Goal: Task Accomplishment & Management: Use online tool/utility

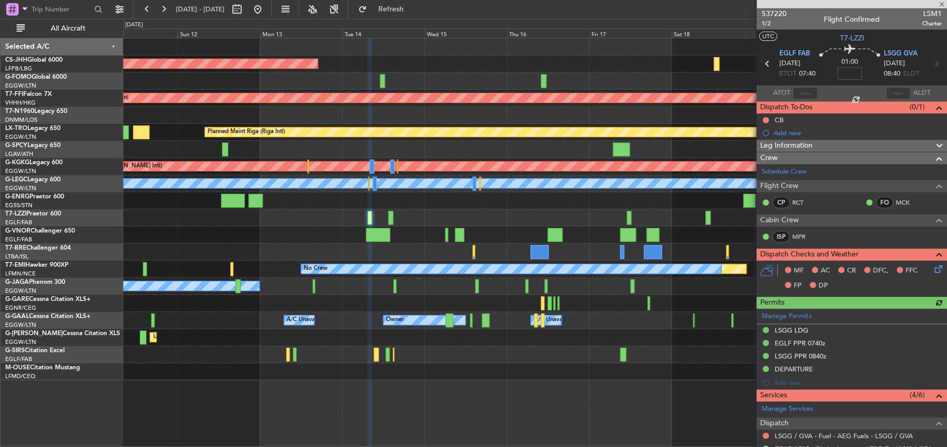
click at [342, 238] on div "Planned Maint [GEOGRAPHIC_DATA] ([GEOGRAPHIC_DATA]) Planned Maint Geneva ([GEOG…" at bounding box center [534, 209] width 823 height 342
click at [947, 178] on html "[DATE] - [DATE] Refresh Quick Links All Aircraft Planned Maint [GEOGRAPHIC_DATA…" at bounding box center [473, 223] width 947 height 447
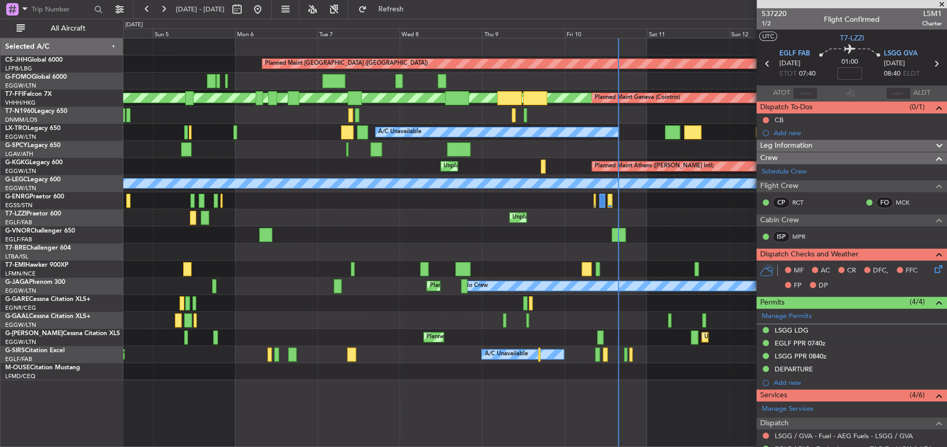
click at [0, 316] on html "[DATE] - [DATE] Refresh Quick Links All Aircraft Planned Maint [GEOGRAPHIC_DATA…" at bounding box center [473, 223] width 947 height 447
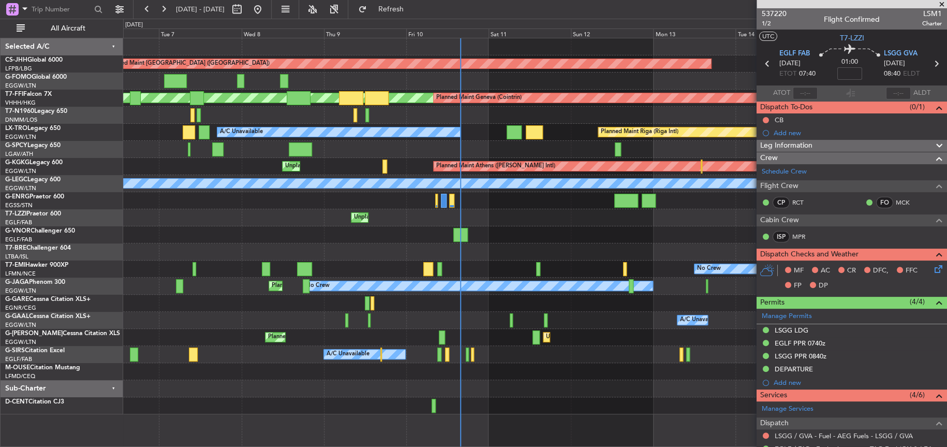
click at [584, 227] on div at bounding box center [534, 234] width 823 height 17
click at [524, 235] on div at bounding box center [534, 234] width 823 height 17
click at [518, 235] on div at bounding box center [534, 234] width 823 height 17
click at [501, 355] on div "A/C Unavailable Planned Maint [GEOGRAPHIC_DATA] ([GEOGRAPHIC_DATA])" at bounding box center [534, 354] width 823 height 17
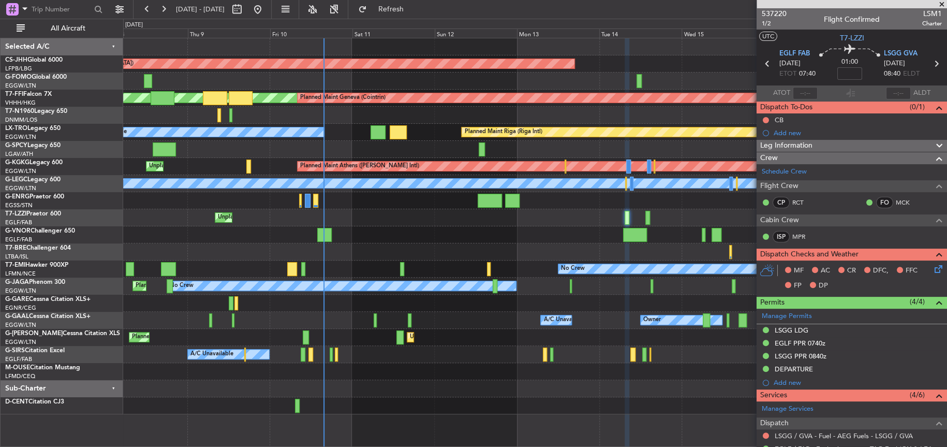
click at [437, 399] on div at bounding box center [534, 405] width 823 height 17
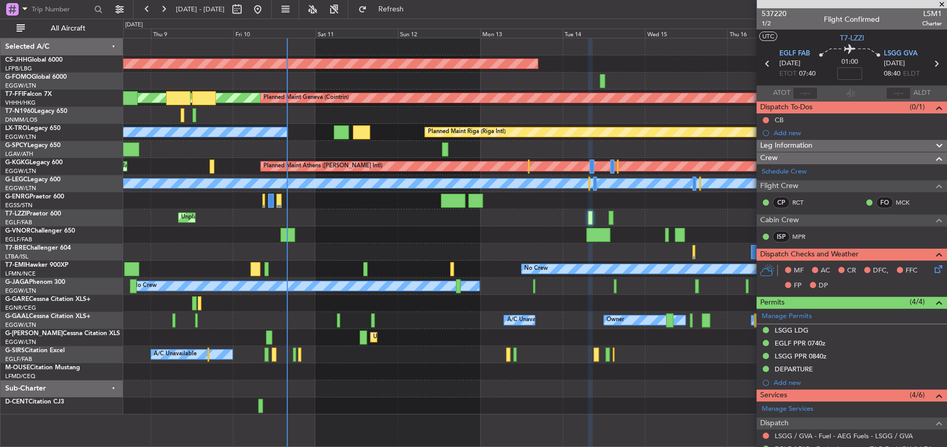
click at [426, 414] on div "Planned Maint [GEOGRAPHIC_DATA] ([GEOGRAPHIC_DATA]) [PERSON_NAME] Geneva ([GEOG…" at bounding box center [534, 242] width 823 height 409
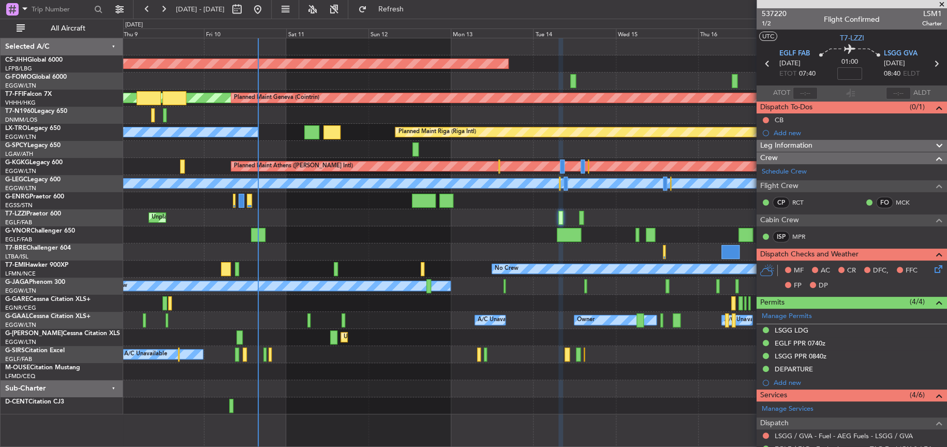
click at [613, 382] on div at bounding box center [534, 388] width 823 height 17
click at [614, 376] on div at bounding box center [534, 371] width 823 height 17
click at [639, 382] on div at bounding box center [534, 388] width 823 height 17
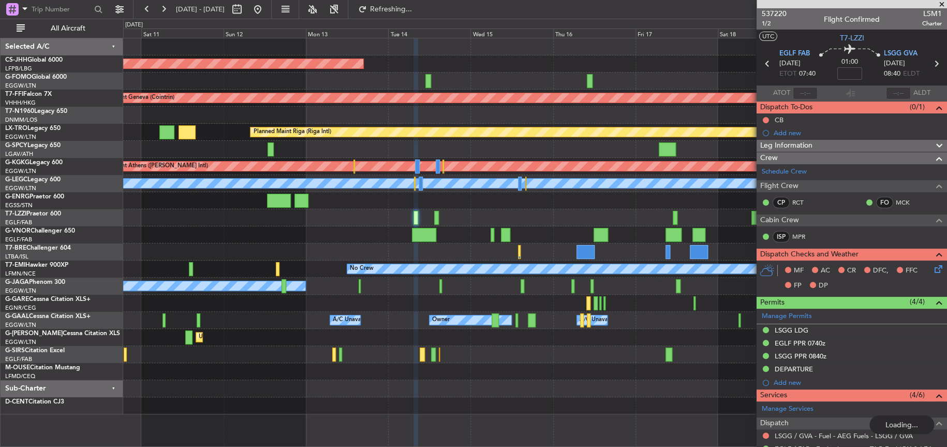
click at [353, 242] on div "Planned Maint [GEOGRAPHIC_DATA] ([GEOGRAPHIC_DATA]) Planned Maint Geneva ([GEOG…" at bounding box center [534, 226] width 823 height 376
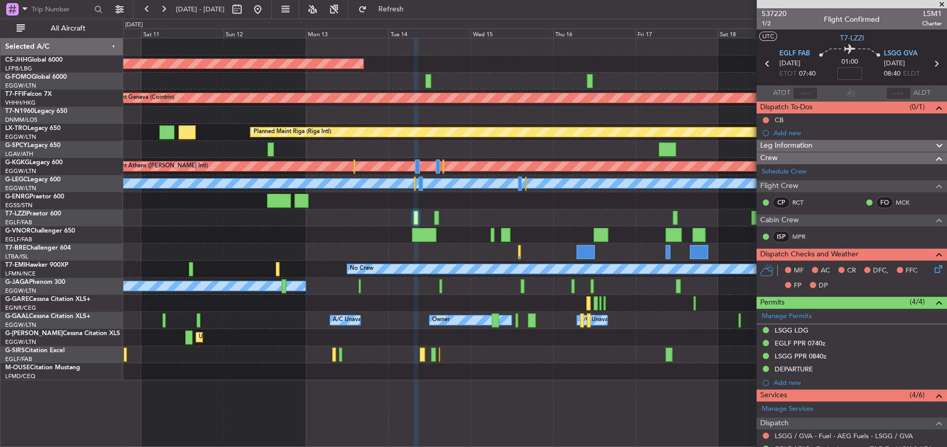
click at [286, 216] on div "Planned Maint [GEOGRAPHIC_DATA] ([GEOGRAPHIC_DATA]) Planned Maint Geneva ([GEOG…" at bounding box center [534, 209] width 823 height 342
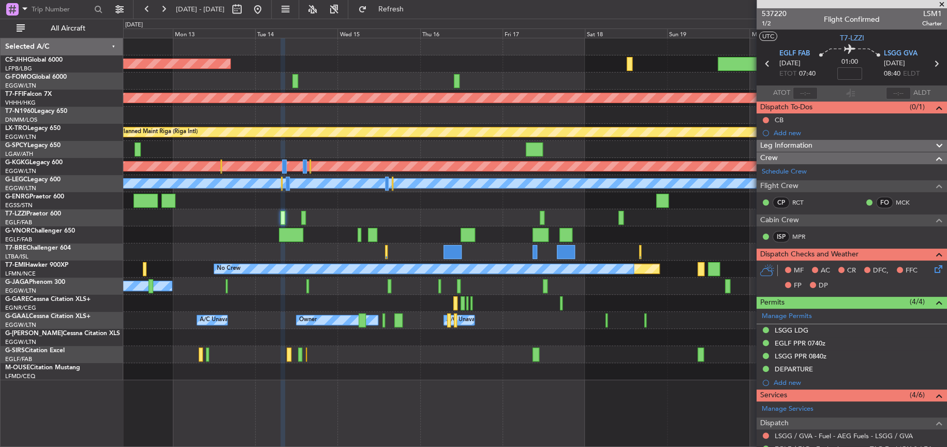
click at [438, 239] on div at bounding box center [534, 234] width 823 height 17
click at [188, 213] on div "A/C Unavailable [GEOGRAPHIC_DATA] ([GEOGRAPHIC_DATA])" at bounding box center [534, 217] width 823 height 17
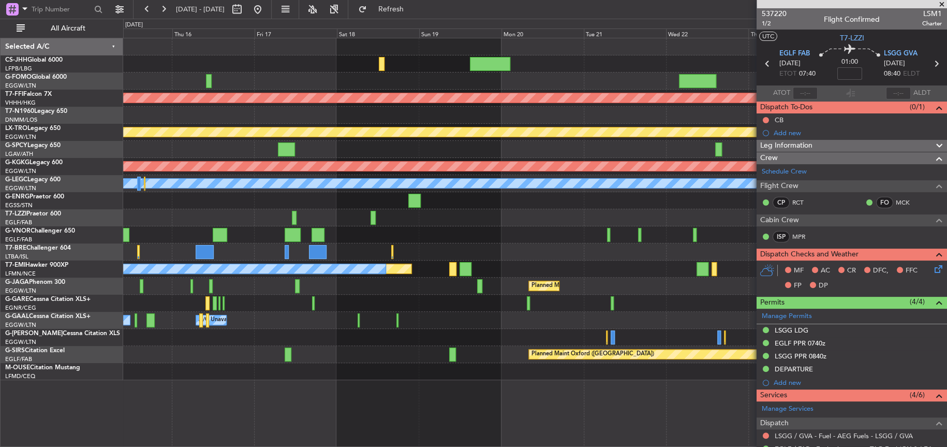
click at [291, 257] on div at bounding box center [534, 251] width 823 height 17
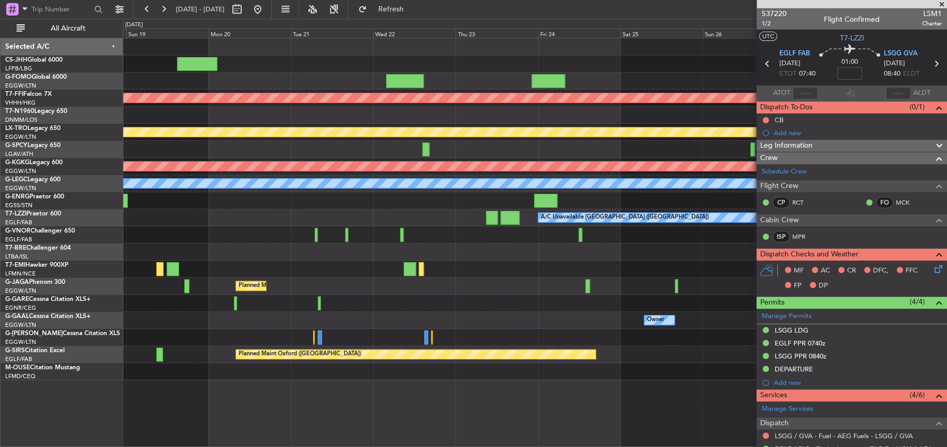
click at [772, 239] on fb-app "[DATE] - [DATE] Refresh Quick Links All Aircraft Planned Maint Geneva ([GEOGRAP…" at bounding box center [473, 227] width 947 height 439
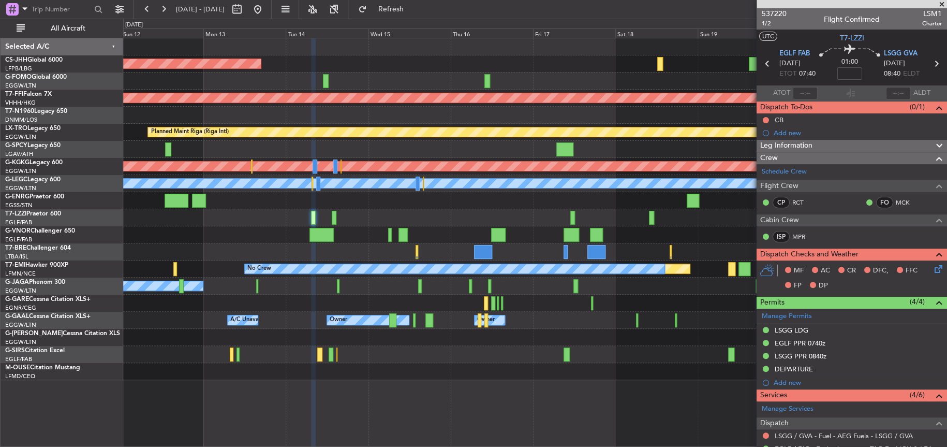
click at [796, 251] on fb-app "[DATE] - [DATE] Refresh Quick Links All Aircraft Planned Maint [GEOGRAPHIC_DATA…" at bounding box center [473, 227] width 947 height 439
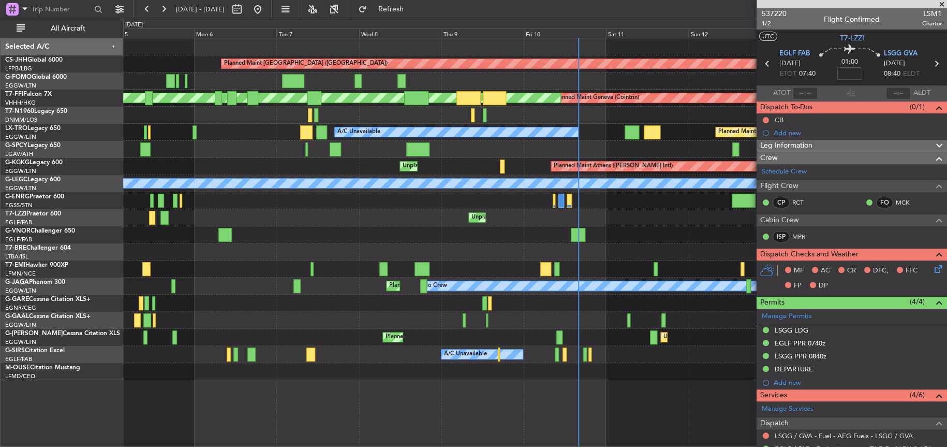
click at [730, 264] on div "Planned Maint No Crew" at bounding box center [534, 268] width 823 height 17
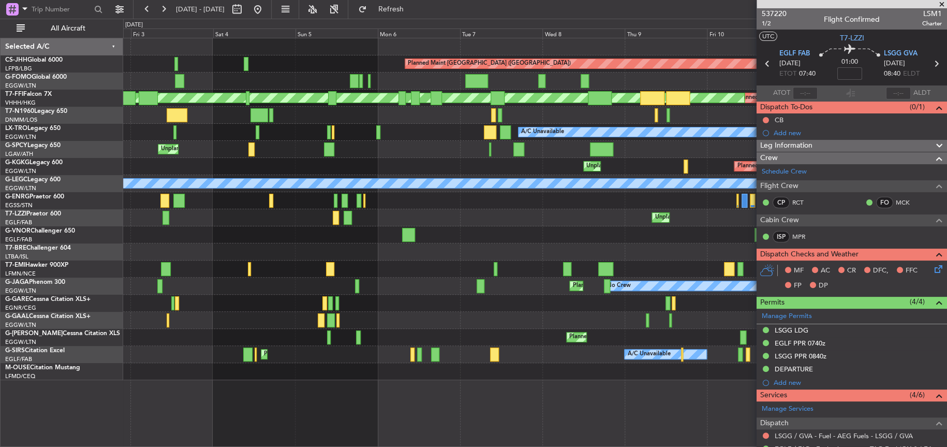
click at [687, 264] on div "No Crew Planned Maint" at bounding box center [534, 268] width 823 height 17
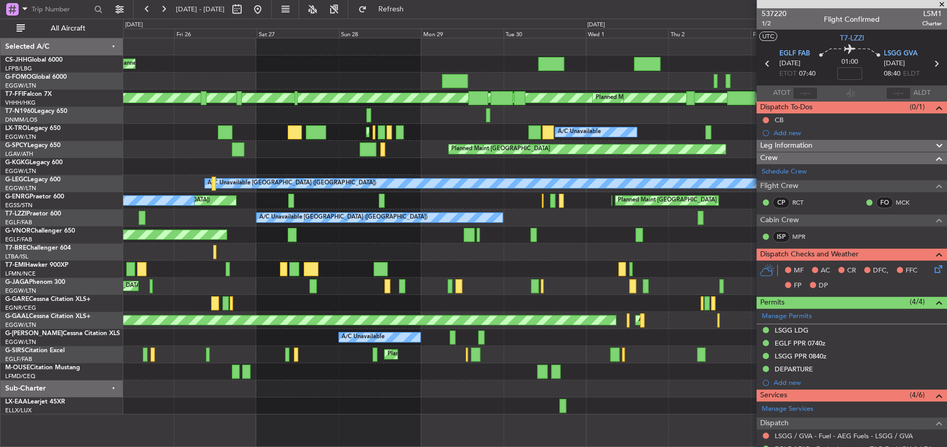
click at [873, 247] on fb-app "[DATE] - [DATE] Refresh Quick Links All Aircraft Planned Maint [GEOGRAPHIC_DATA…" at bounding box center [473, 227] width 947 height 439
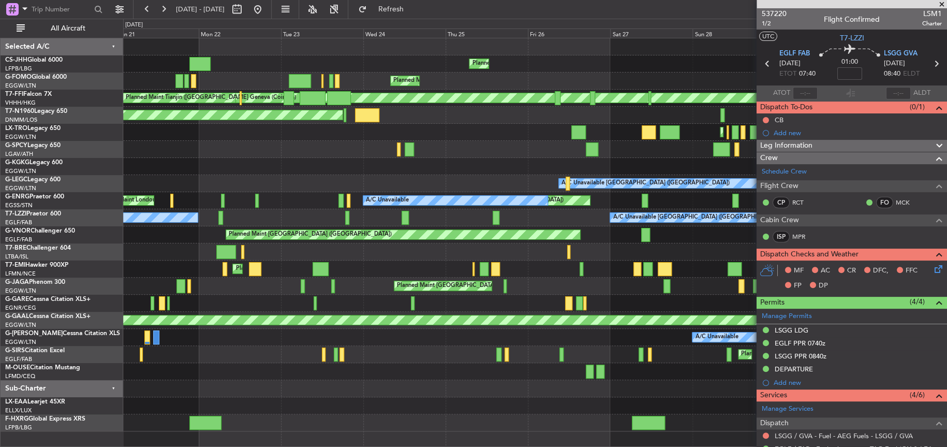
click at [452, 158] on div "AOG Maint [GEOGRAPHIC_DATA] (Ataturk)" at bounding box center [534, 166] width 823 height 17
click at [266, 9] on button at bounding box center [257, 9] width 17 height 17
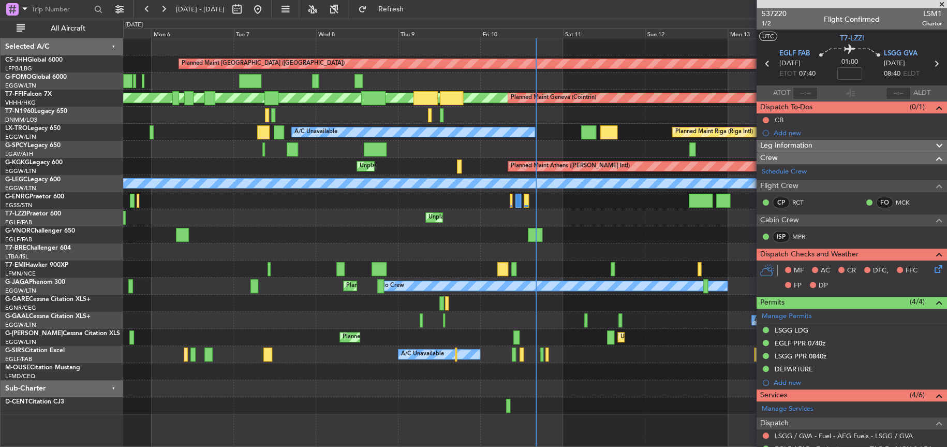
click at [277, 228] on div at bounding box center [534, 234] width 823 height 17
click at [224, 218] on div "Unplanned Maint [GEOGRAPHIC_DATA] ([GEOGRAPHIC_DATA])" at bounding box center [534, 217] width 823 height 17
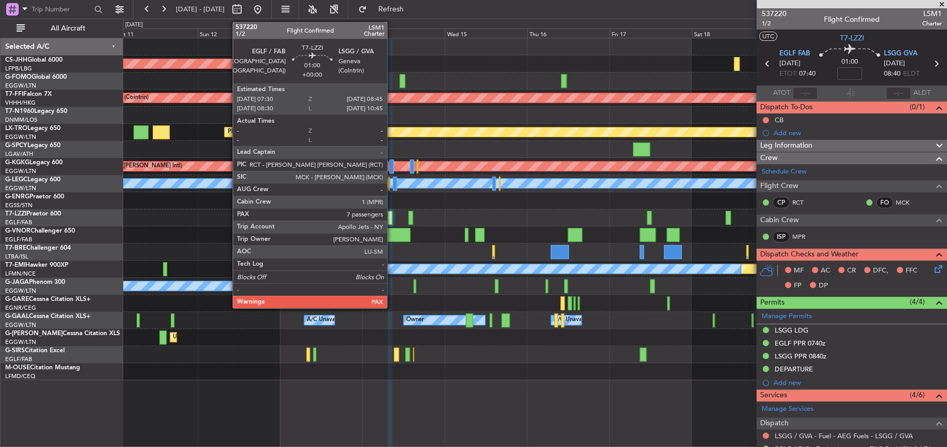
click at [392, 215] on div at bounding box center [390, 218] width 5 height 14
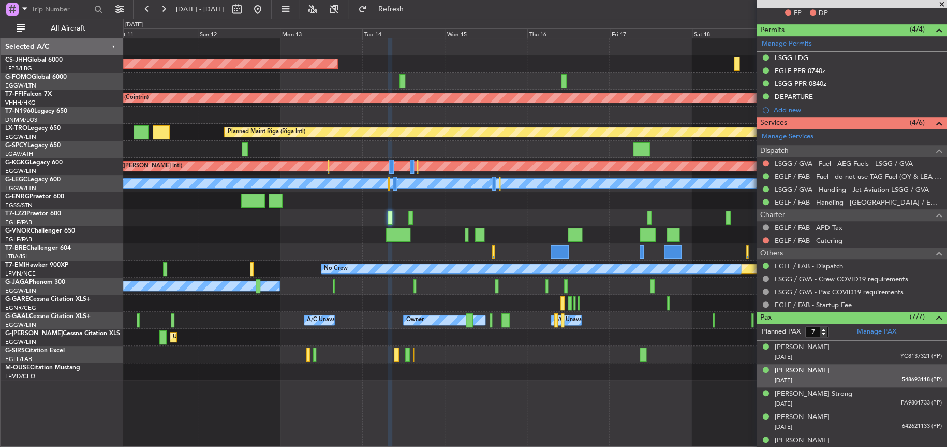
scroll to position [328, 0]
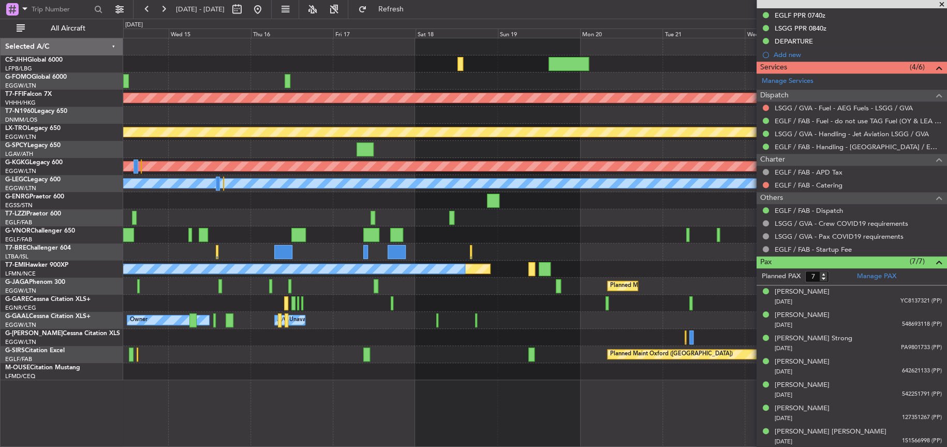
click at [243, 223] on div "Planned Maint [GEOGRAPHIC_DATA] ([GEOGRAPHIC_DATA]) Planned Maint Geneva ([GEOG…" at bounding box center [534, 209] width 823 height 342
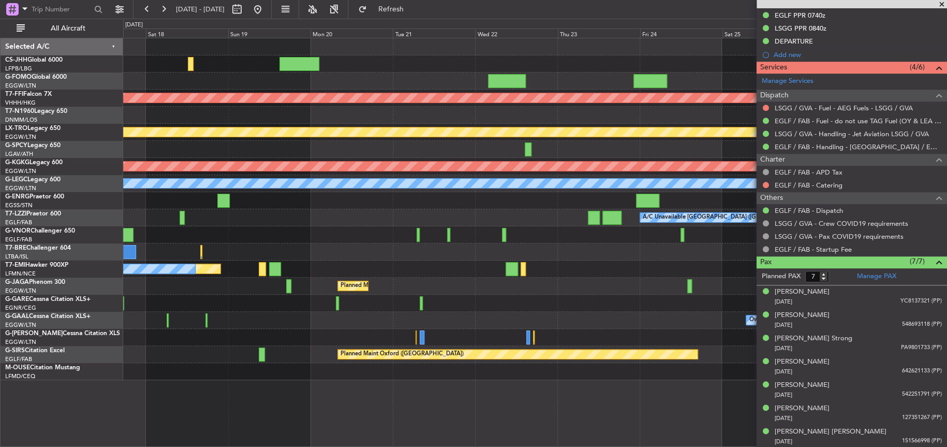
click at [234, 298] on div "Planned Maint Geneva (Cointrin) Planned Maint [GEOGRAPHIC_DATA] (Riga Intl) Pla…" at bounding box center [534, 209] width 823 height 342
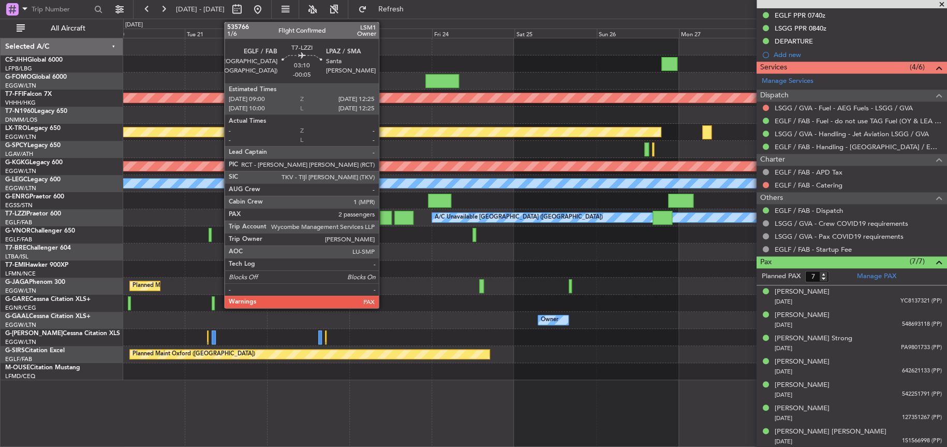
click at [383, 218] on div at bounding box center [386, 218] width 12 height 14
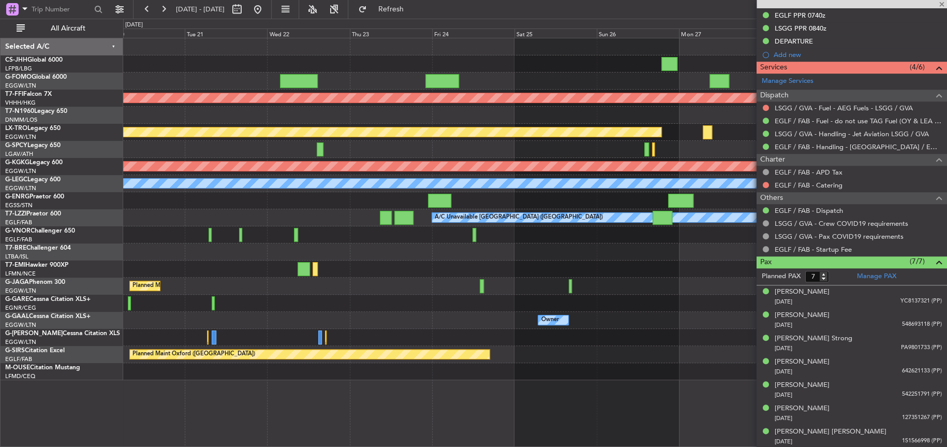
type input "-00:05"
type input "2"
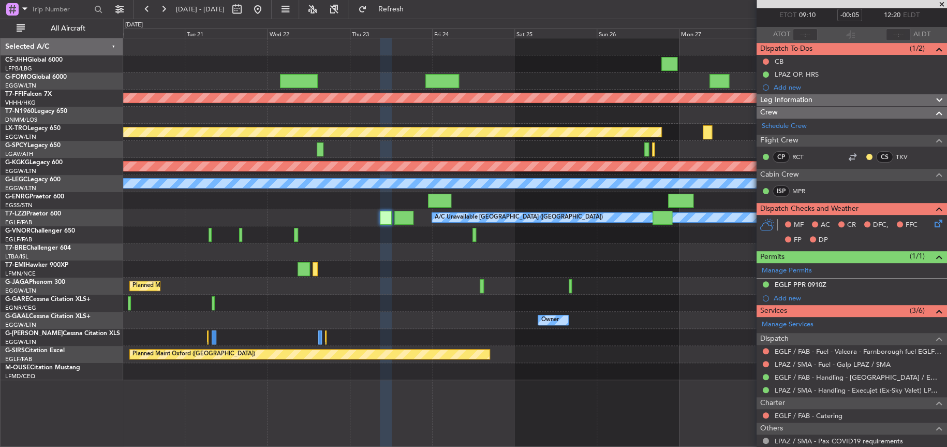
scroll to position [0, 0]
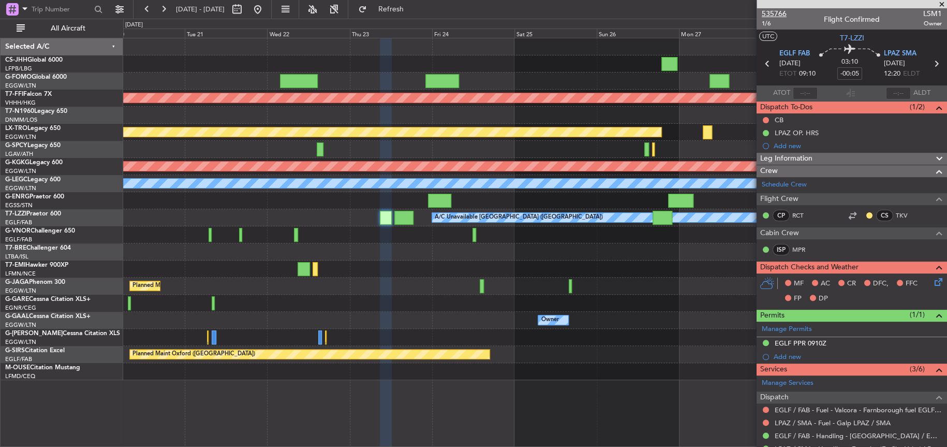
click at [770, 12] on span "535766" at bounding box center [774, 13] width 25 height 11
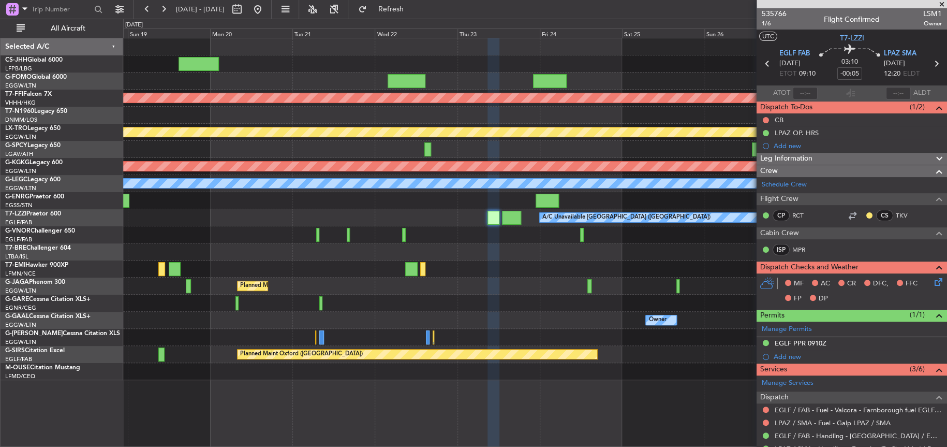
click at [581, 274] on div "Planned Maint No Crew" at bounding box center [534, 268] width 823 height 17
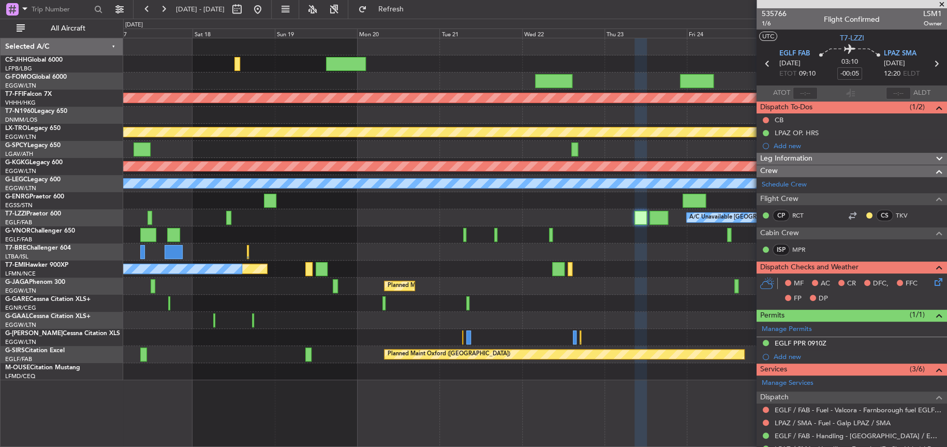
click at [845, 286] on fb-app "[DATE] - [DATE] Refresh Quick Links All Aircraft Planned Maint Geneva ([GEOGRAP…" at bounding box center [473, 227] width 947 height 439
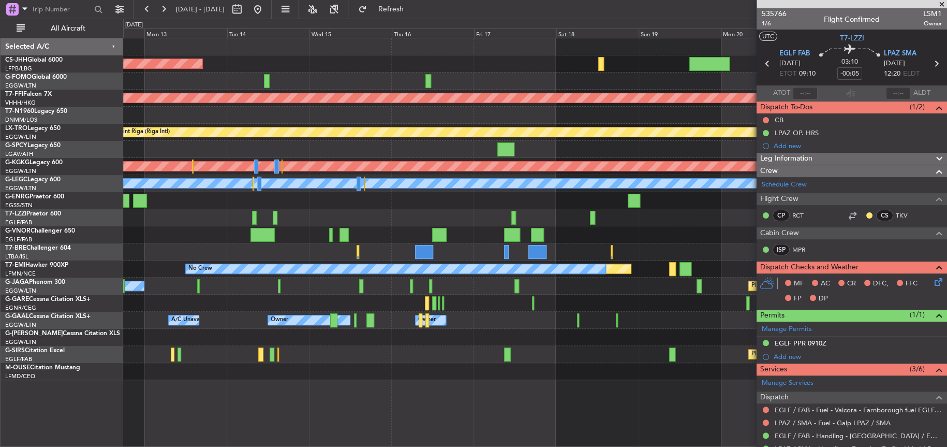
click at [727, 318] on div "Planned Maint [GEOGRAPHIC_DATA] ([GEOGRAPHIC_DATA]) Planned Maint Geneva ([GEOG…" at bounding box center [534, 209] width 823 height 342
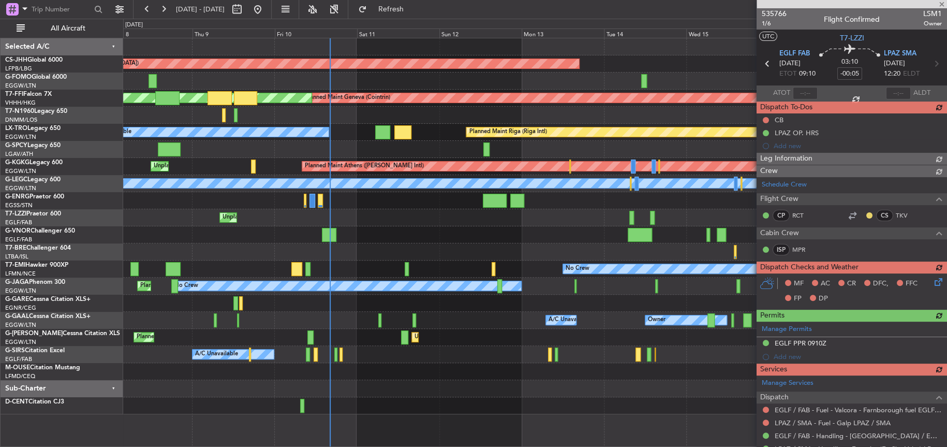
click at [388, 239] on div at bounding box center [534, 234] width 823 height 17
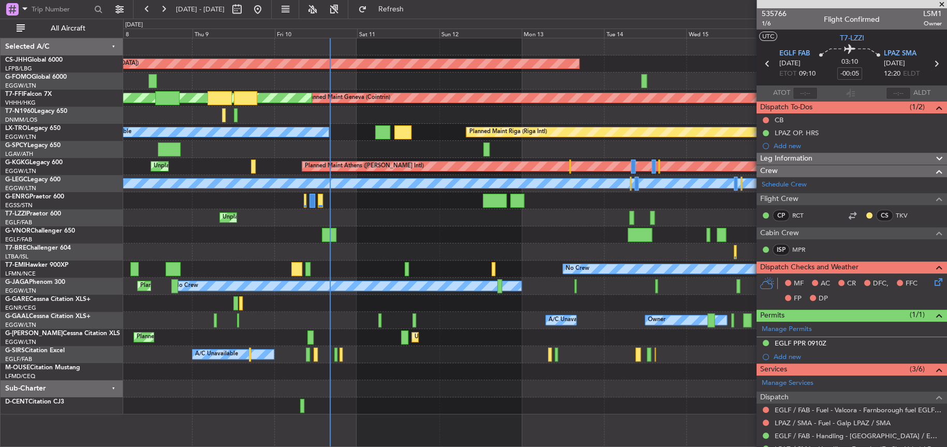
click at [215, 273] on div "Planned Maint [GEOGRAPHIC_DATA] ([GEOGRAPHIC_DATA]) Planned Maint Geneva ([GEOG…" at bounding box center [534, 226] width 823 height 376
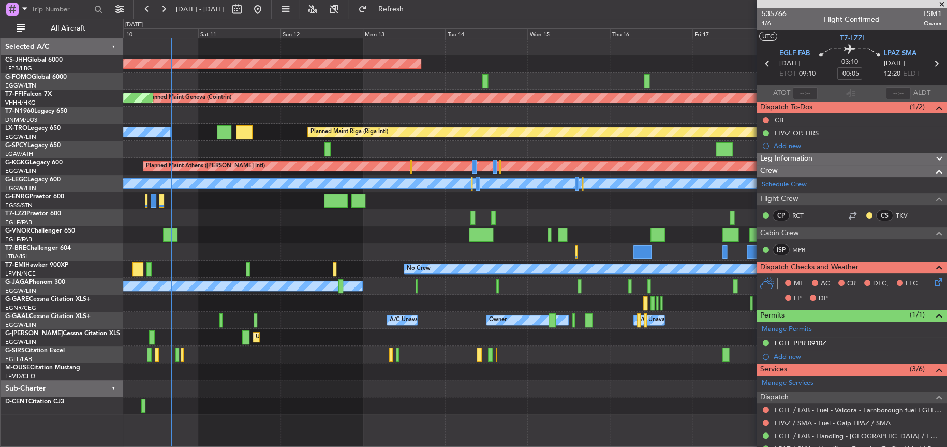
click at [285, 239] on div "Planned Maint [GEOGRAPHIC_DATA] ([GEOGRAPHIC_DATA]) Planned Maint Geneva ([GEOG…" at bounding box center [534, 226] width 823 height 376
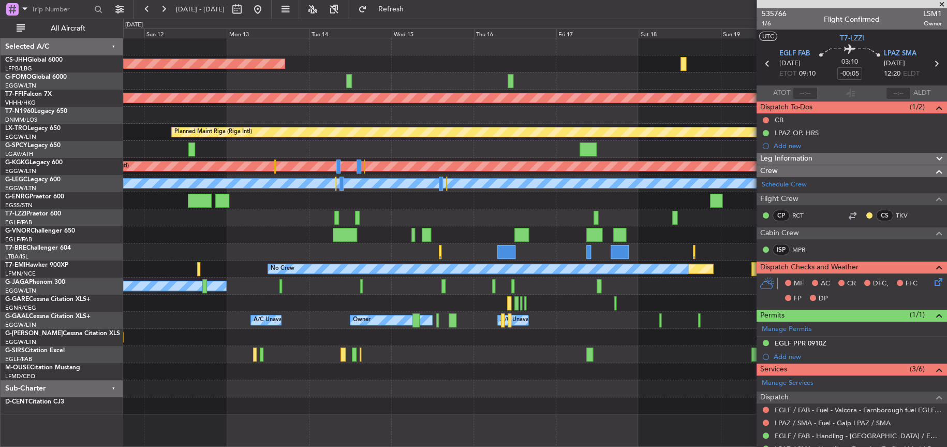
click at [220, 271] on div "Planned Maint [GEOGRAPHIC_DATA] ([GEOGRAPHIC_DATA]) Planned Maint Geneva ([GEOG…" at bounding box center [534, 226] width 823 height 376
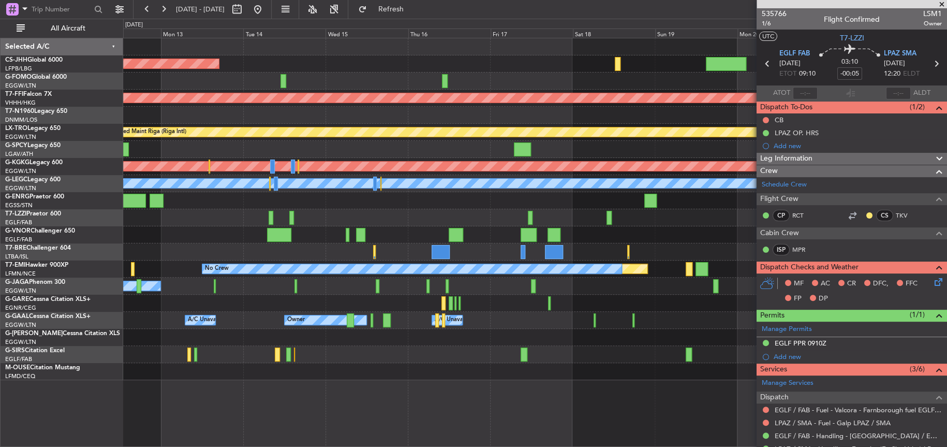
click at [498, 386] on div "Planned Maint [GEOGRAPHIC_DATA] ([GEOGRAPHIC_DATA]) Planned Maint Geneva ([GEOG…" at bounding box center [534, 242] width 823 height 409
click at [480, 371] on div at bounding box center [534, 371] width 823 height 17
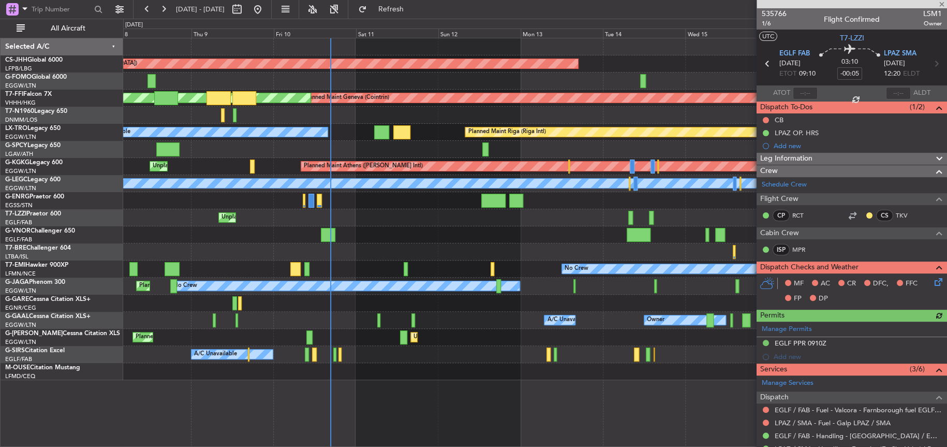
click at [645, 83] on div at bounding box center [642, 81] width 5 height 14
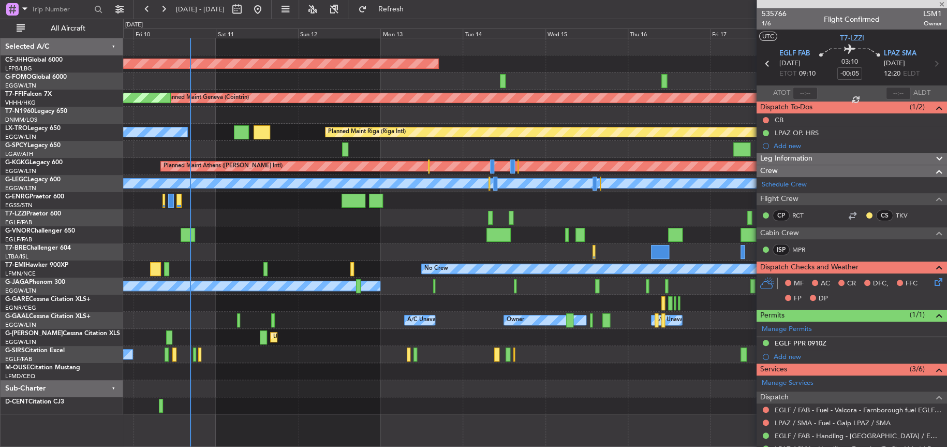
type input "1"
click at [455, 102] on div "Planned Maint [GEOGRAPHIC_DATA] ([GEOGRAPHIC_DATA]) Planned Maint Geneva ([GEOG…" at bounding box center [534, 226] width 823 height 376
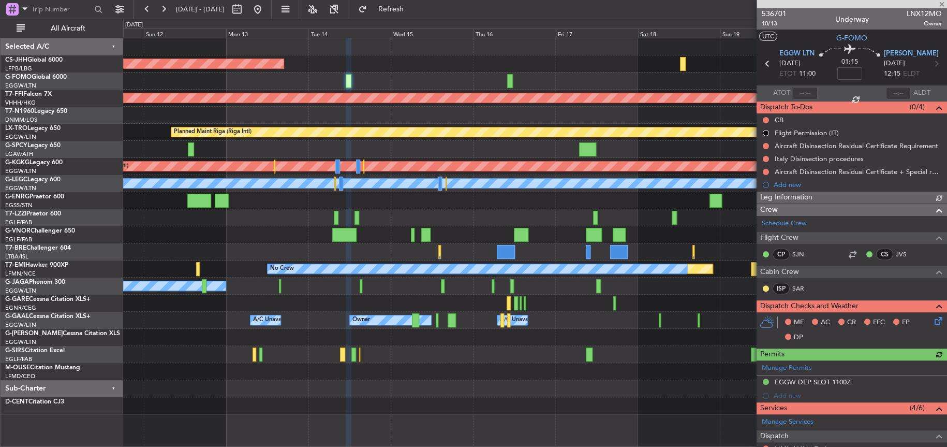
click at [440, 129] on div "Planned Maint Riga (Riga Intl) A/C Unavailable" at bounding box center [534, 132] width 823 height 17
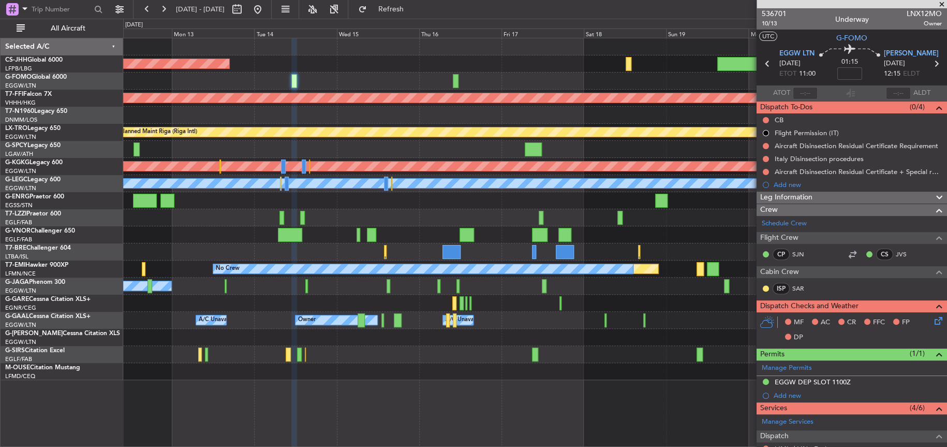
click at [526, 68] on div "Planned Maint [GEOGRAPHIC_DATA] ([GEOGRAPHIC_DATA])" at bounding box center [534, 63] width 823 height 17
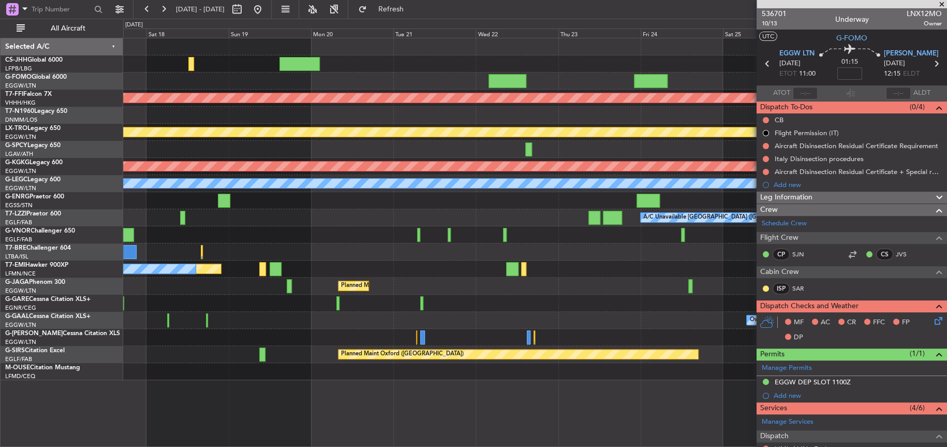
click at [306, 67] on div "Planned Maint Geneva (Cointrin) Planned Maint [GEOGRAPHIC_DATA] (Riga Intl) Pla…" at bounding box center [534, 209] width 823 height 342
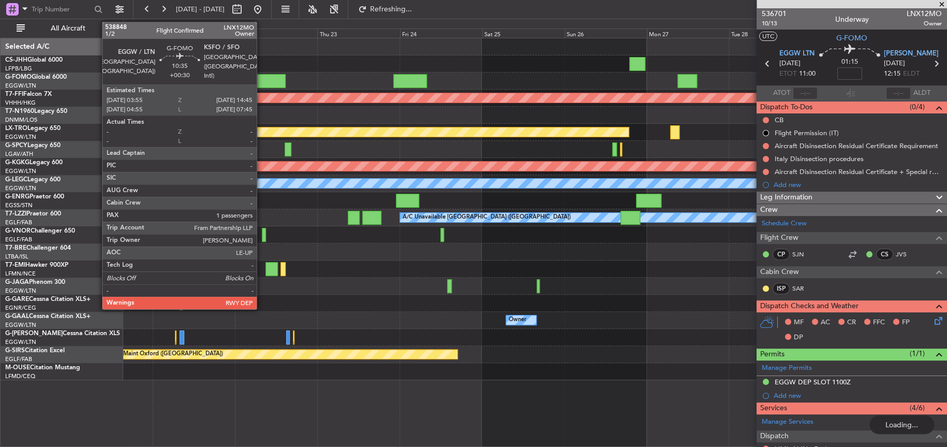
click at [261, 77] on div at bounding box center [266, 81] width 37 height 14
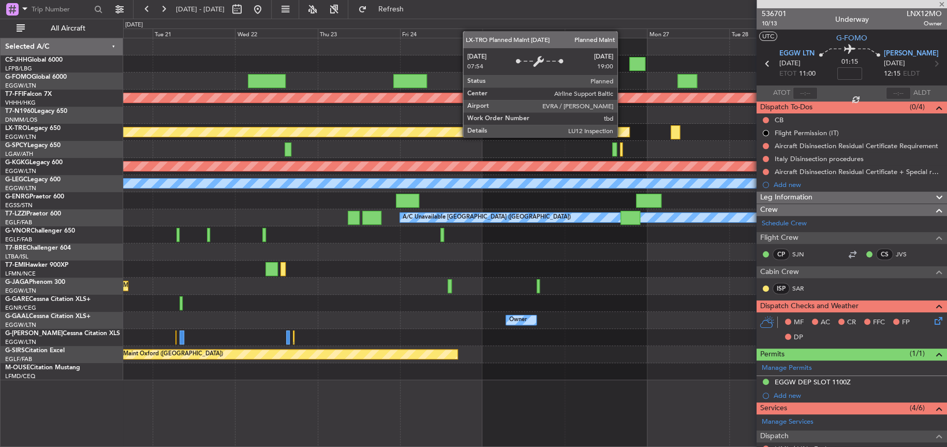
type input "+00:30"
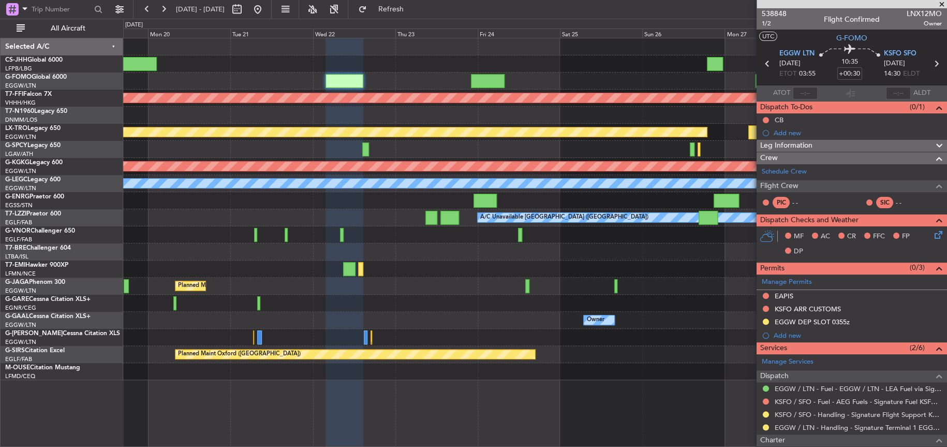
click at [514, 275] on div "Planned Maint Geneva (Cointrin) Planned Maint [GEOGRAPHIC_DATA] (Riga Intl) Pla…" at bounding box center [534, 209] width 823 height 342
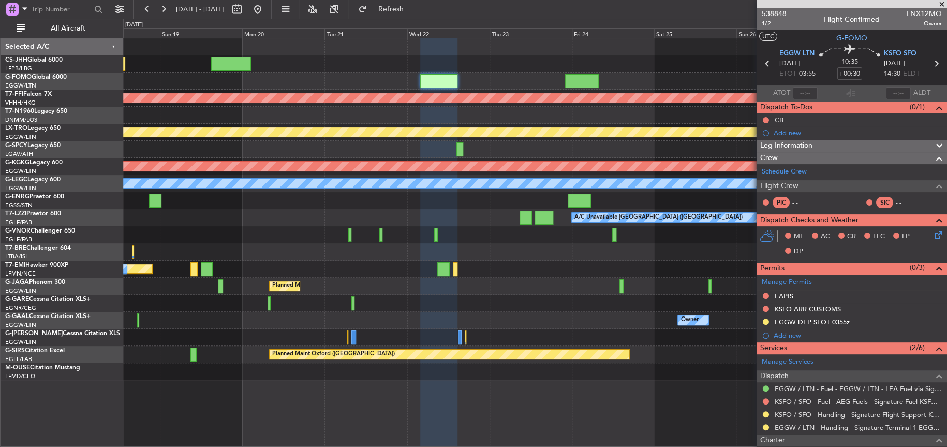
click at [240, 65] on div at bounding box center [534, 63] width 823 height 17
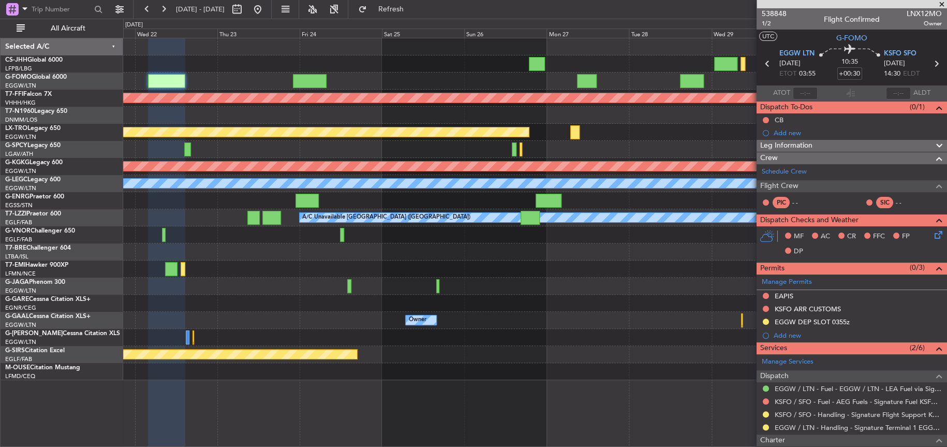
click at [279, 85] on div "Planned Maint Geneva (Cointrin) Planned Maint [GEOGRAPHIC_DATA] (Riga Intl) Pla…" at bounding box center [534, 209] width 823 height 342
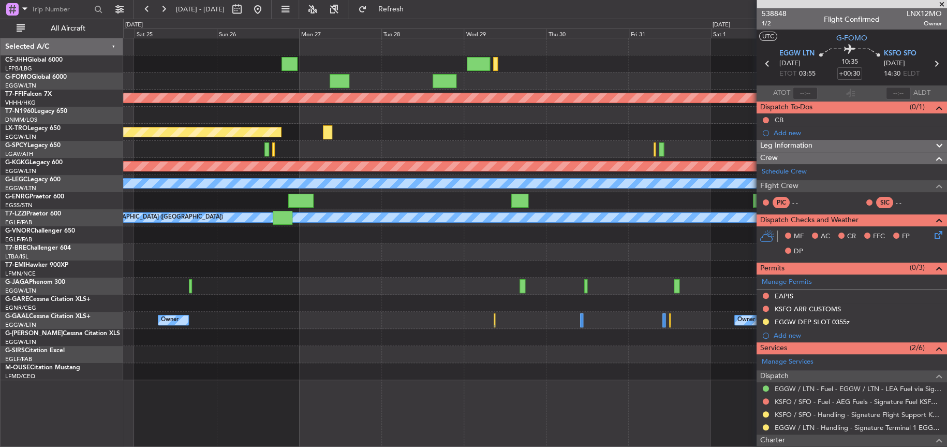
click at [656, 74] on div at bounding box center [534, 80] width 823 height 17
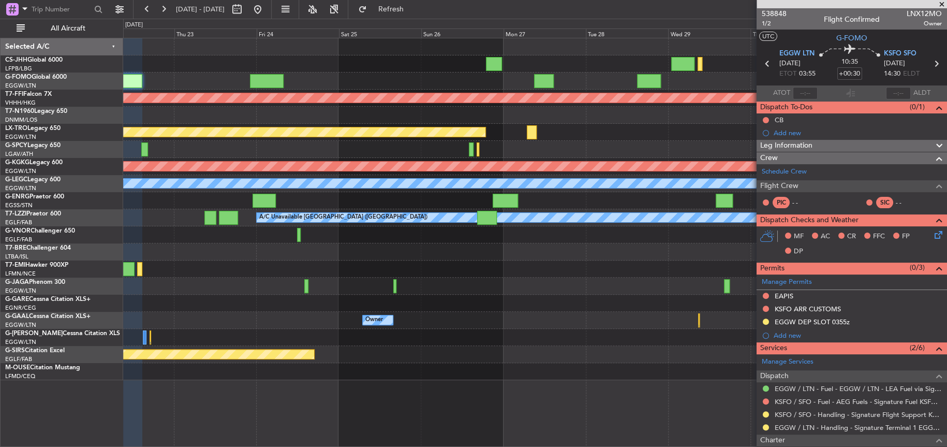
click at [667, 64] on div at bounding box center [534, 63] width 823 height 17
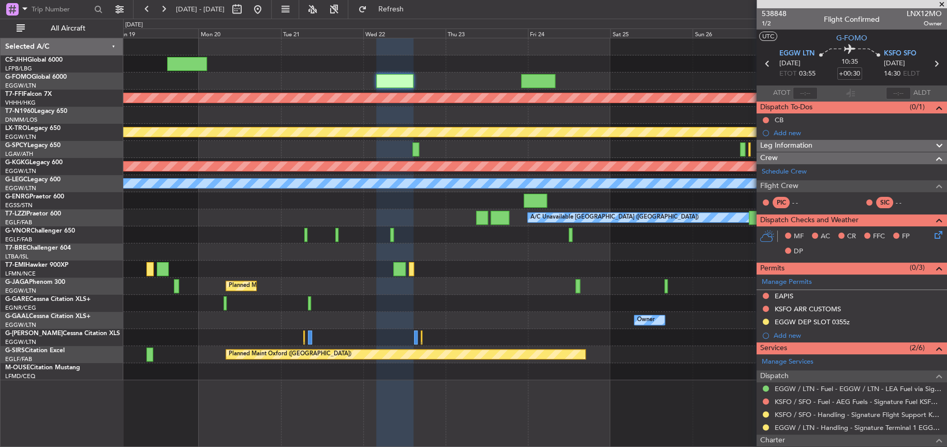
click at [566, 72] on div at bounding box center [534, 80] width 823 height 17
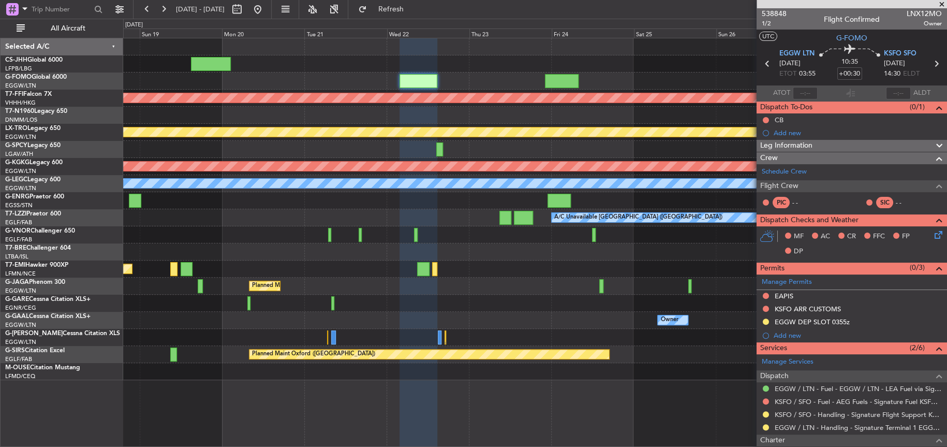
click at [455, 51] on div at bounding box center [534, 46] width 823 height 17
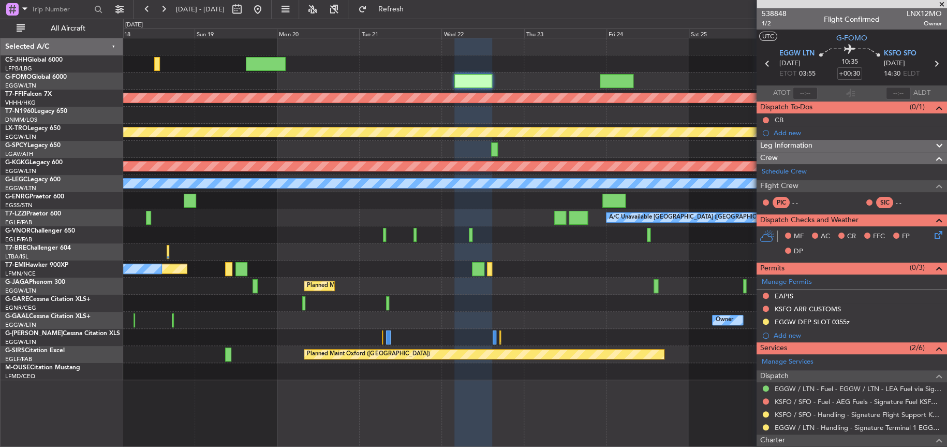
click at [750, 59] on div "Planned Maint Geneva (Cointrin) Planned Maint [GEOGRAPHIC_DATA] (Riga Intl) Pla…" at bounding box center [534, 209] width 823 height 342
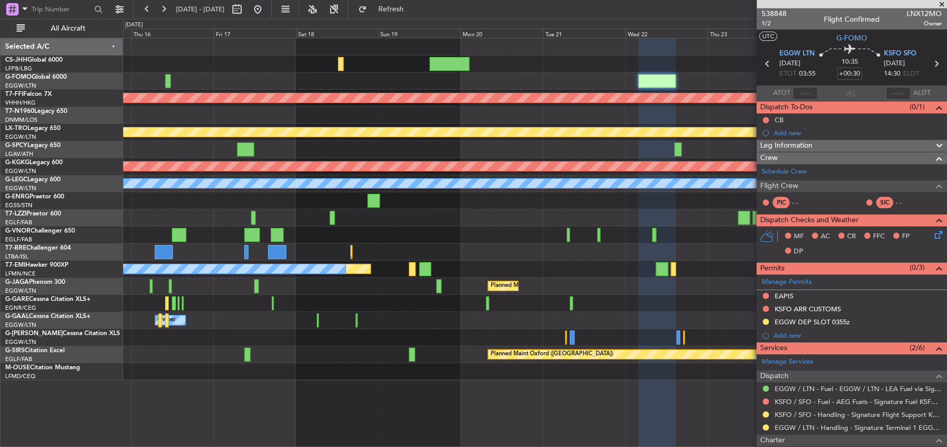
click at [332, 81] on div "Planned Maint [GEOGRAPHIC_DATA] ([GEOGRAPHIC_DATA]) Planned Maint Geneva ([GEOG…" at bounding box center [534, 209] width 823 height 342
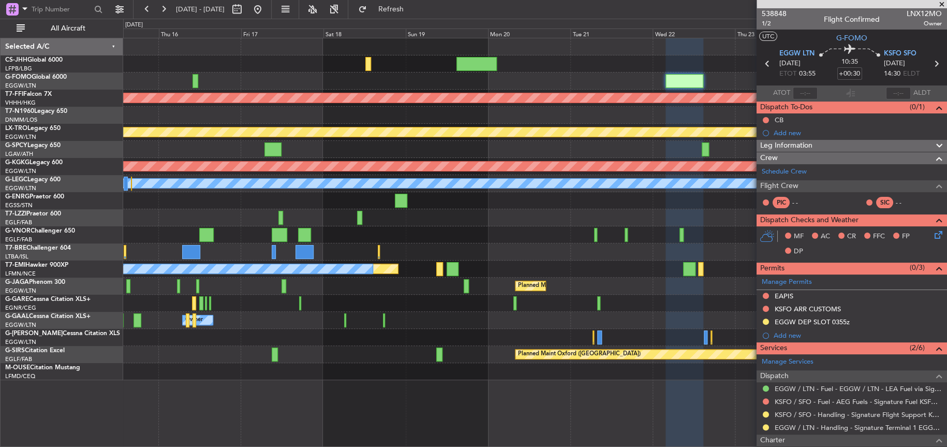
click at [635, 80] on div at bounding box center [534, 80] width 823 height 17
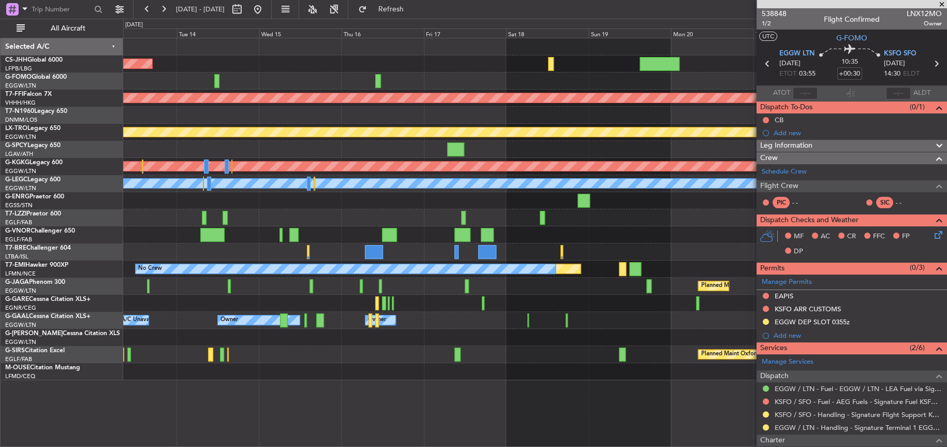
click at [282, 94] on div "Planned Maint [GEOGRAPHIC_DATA] ([GEOGRAPHIC_DATA]) Planned Maint Geneva ([GEOG…" at bounding box center [534, 209] width 823 height 342
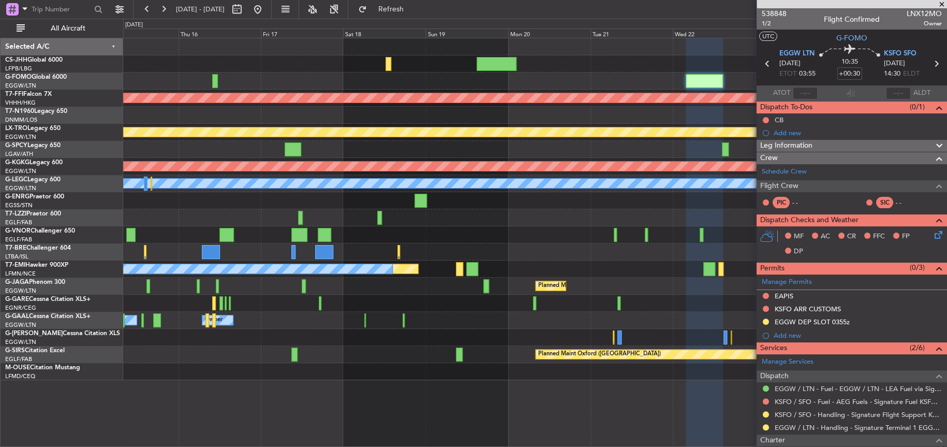
click at [339, 81] on div "Planned Maint [GEOGRAPHIC_DATA] ([GEOGRAPHIC_DATA]) Planned Maint Geneva ([GEOG…" at bounding box center [534, 209] width 823 height 342
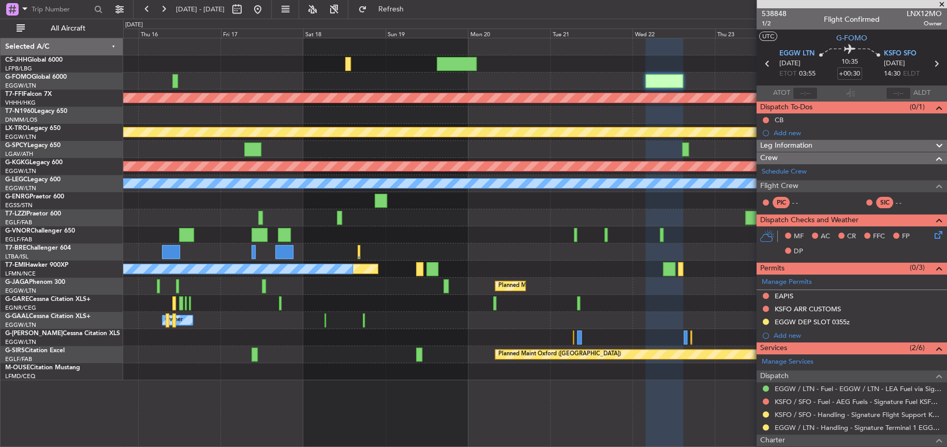
click at [514, 68] on div "Planned Maint [GEOGRAPHIC_DATA] ([GEOGRAPHIC_DATA])" at bounding box center [534, 63] width 823 height 17
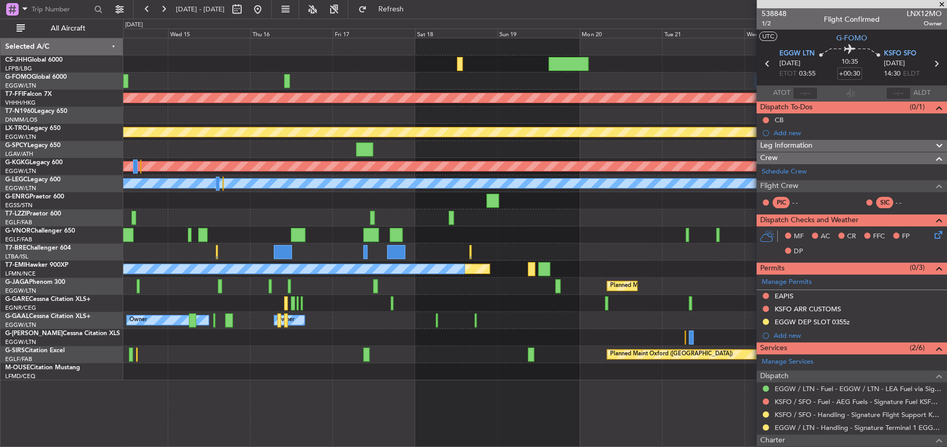
click at [655, 58] on div "Planned Maint [GEOGRAPHIC_DATA] ([GEOGRAPHIC_DATA])" at bounding box center [534, 63] width 823 height 17
click at [648, 60] on div "Planned Maint [GEOGRAPHIC_DATA] ([GEOGRAPHIC_DATA])" at bounding box center [534, 63] width 823 height 17
click at [770, 22] on mat-tooltip-component "Trip Number" at bounding box center [773, 32] width 51 height 27
click at [777, 11] on span "538848" at bounding box center [774, 13] width 25 height 11
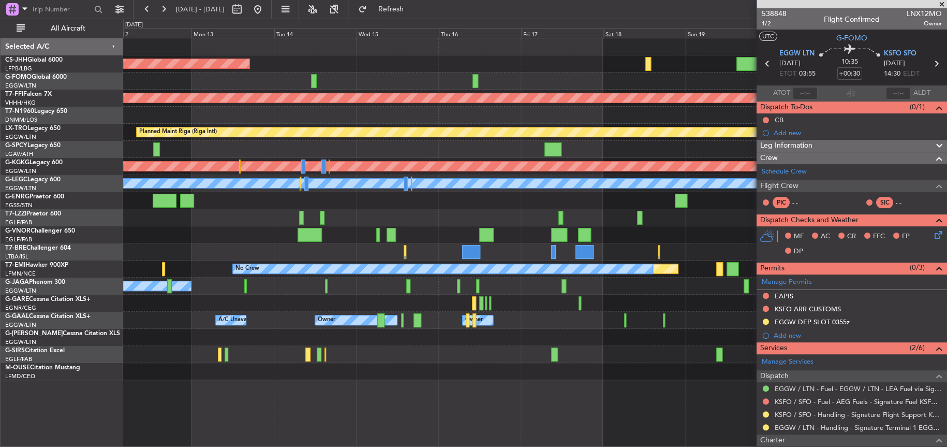
click at [671, 68] on div "Planned Maint [GEOGRAPHIC_DATA] ([GEOGRAPHIC_DATA]) Planned Maint Geneva ([GEOG…" at bounding box center [534, 209] width 823 height 342
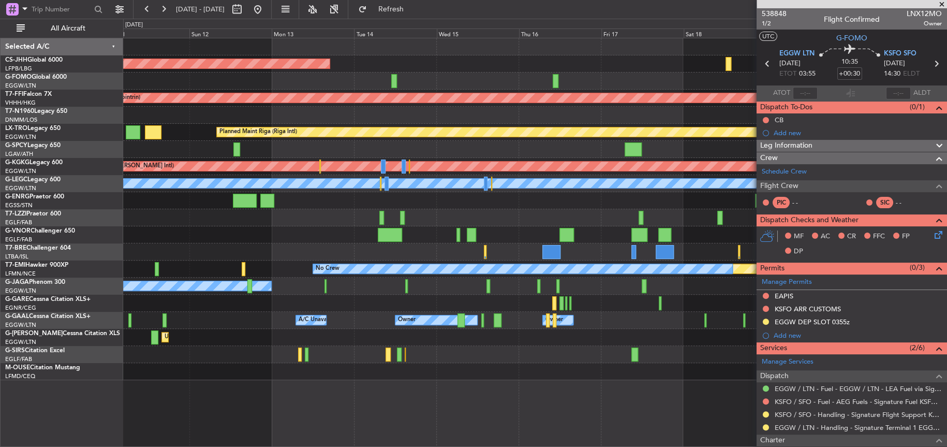
click at [705, 101] on div "Planned Maint [GEOGRAPHIC_DATA] ([GEOGRAPHIC_DATA]) Planned Maint Geneva ([GEOG…" at bounding box center [534, 209] width 823 height 342
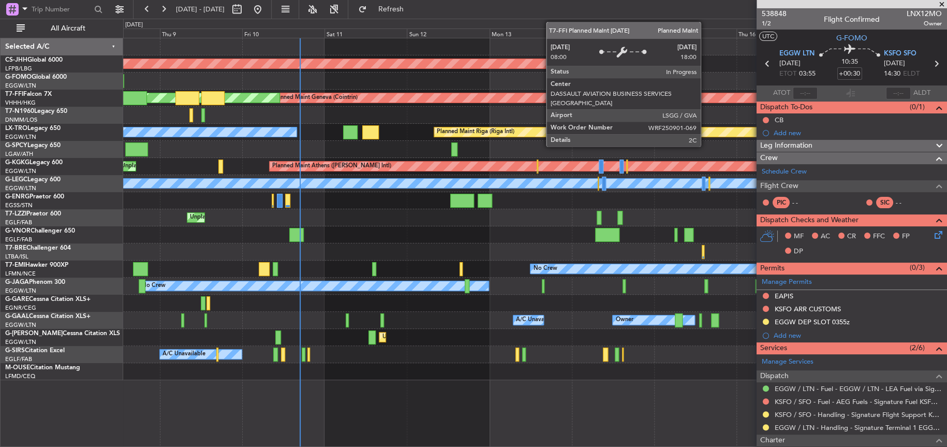
click at [172, 156] on div "Planned Maint [GEOGRAPHIC_DATA] ([GEOGRAPHIC_DATA]) Planned Maint Geneva ([GEOG…" at bounding box center [534, 209] width 823 height 342
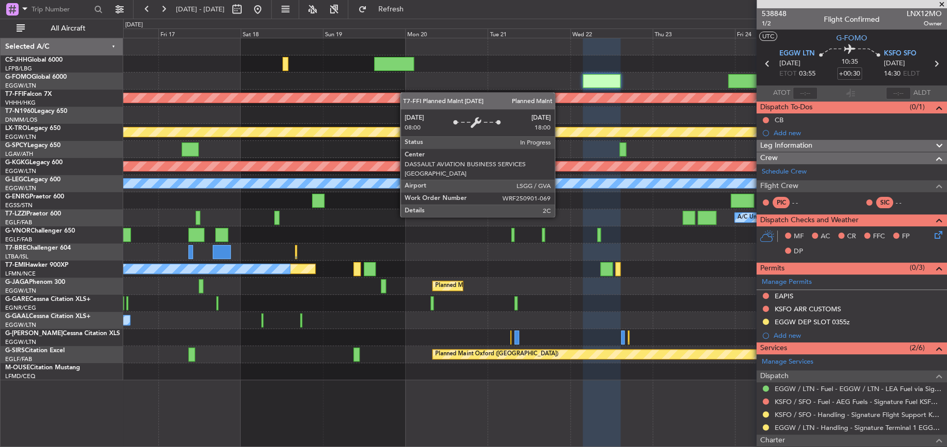
click at [363, 98] on div "Planned Maint Geneva (Cointrin) Planned Maint [GEOGRAPHIC_DATA] (Riga Intl) Pla…" at bounding box center [534, 209] width 823 height 342
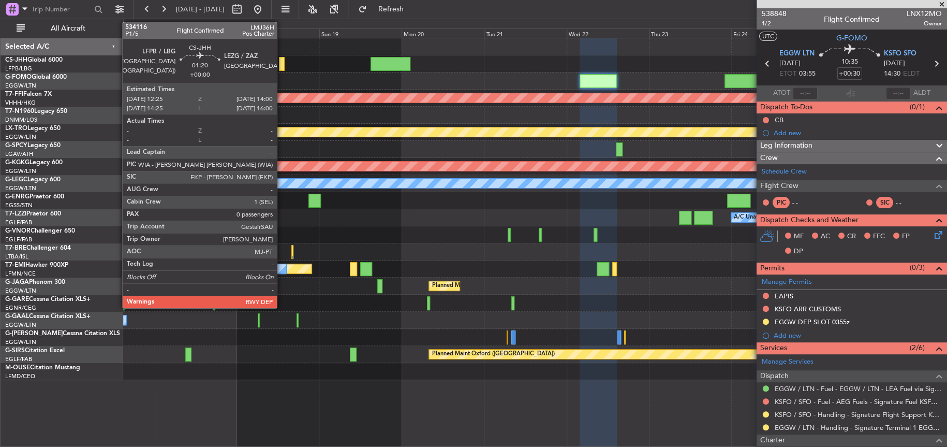
click at [282, 62] on div at bounding box center [282, 64] width 6 height 14
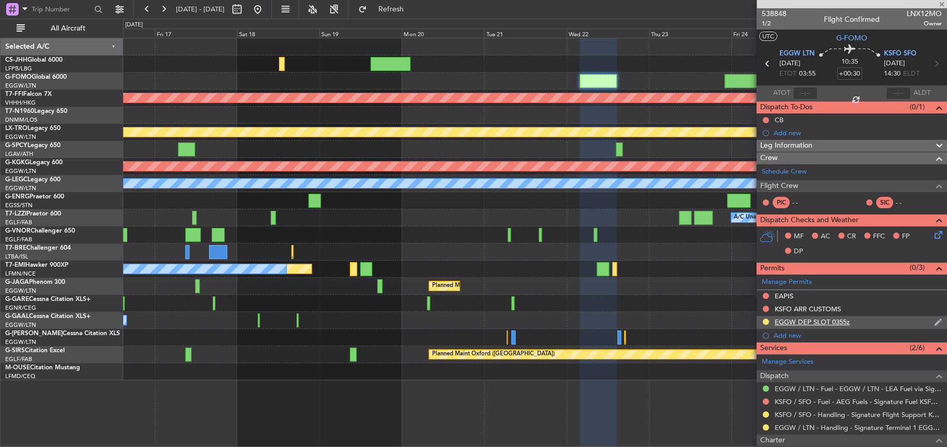
type input "0"
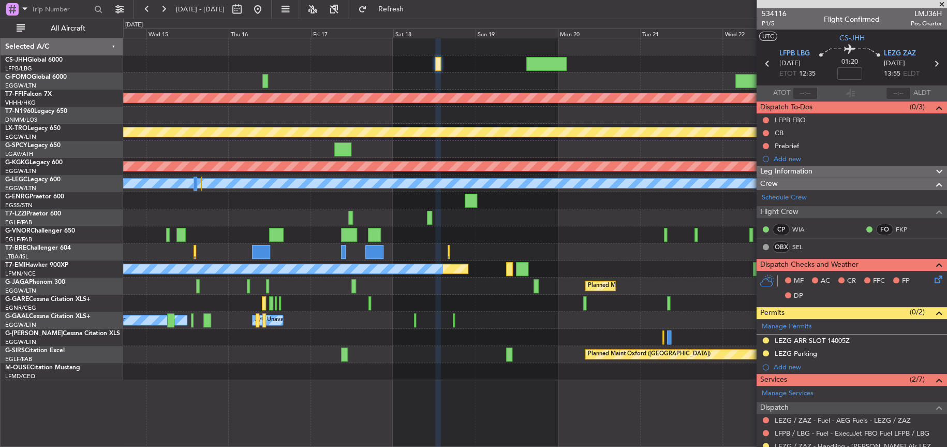
click at [541, 93] on div "Planned Maint [GEOGRAPHIC_DATA] ([GEOGRAPHIC_DATA]) Planned Maint Geneva ([GEOG…" at bounding box center [534, 209] width 823 height 342
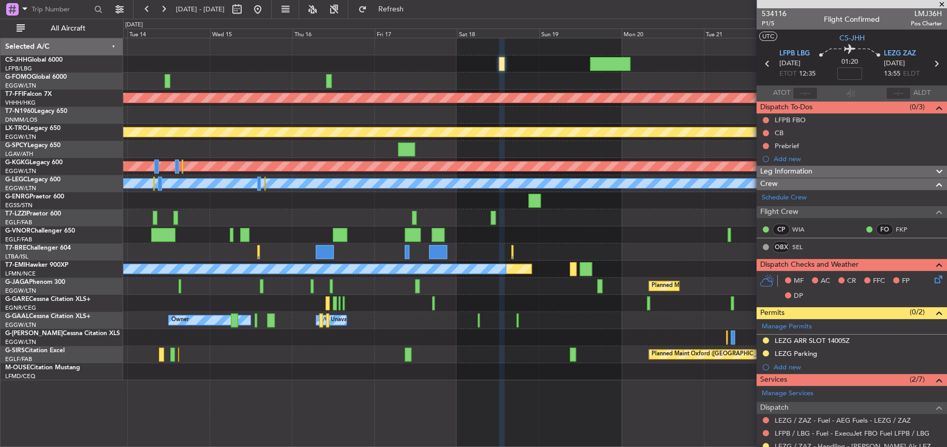
click at [554, 204] on div at bounding box center [534, 200] width 823 height 17
click at [645, 210] on div "A/C Unavailable [GEOGRAPHIC_DATA] ([GEOGRAPHIC_DATA])" at bounding box center [534, 217] width 823 height 17
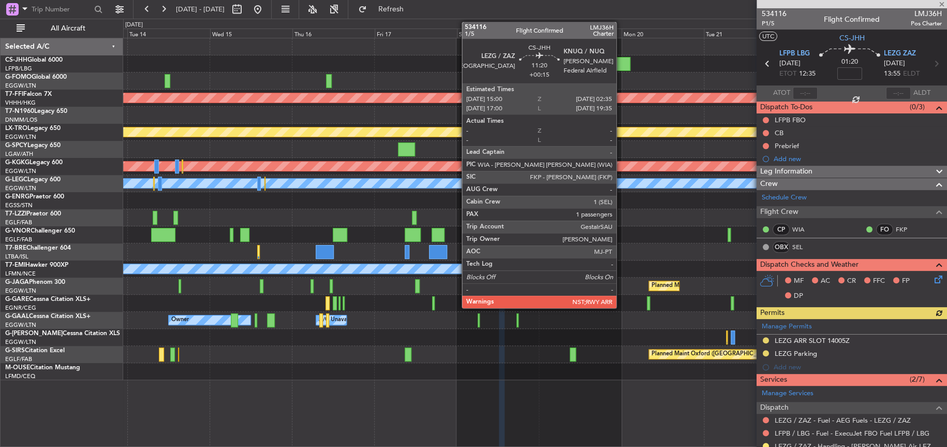
click at [621, 63] on div at bounding box center [610, 64] width 40 height 14
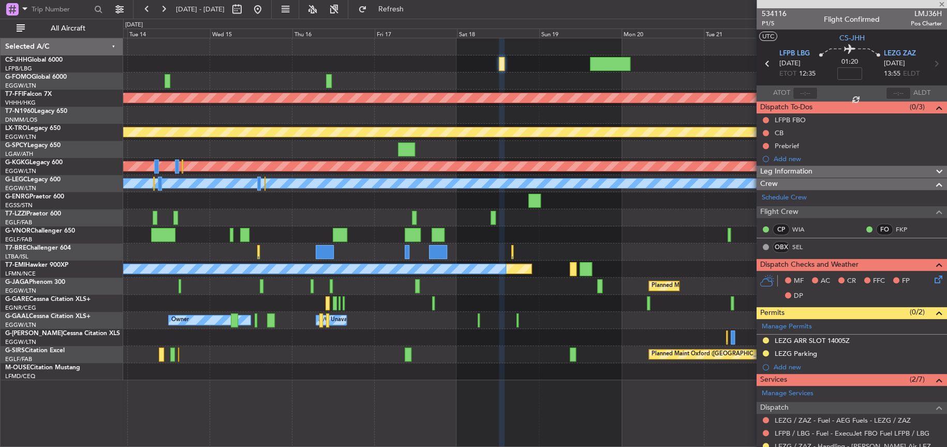
type input "+00:15"
type input "1"
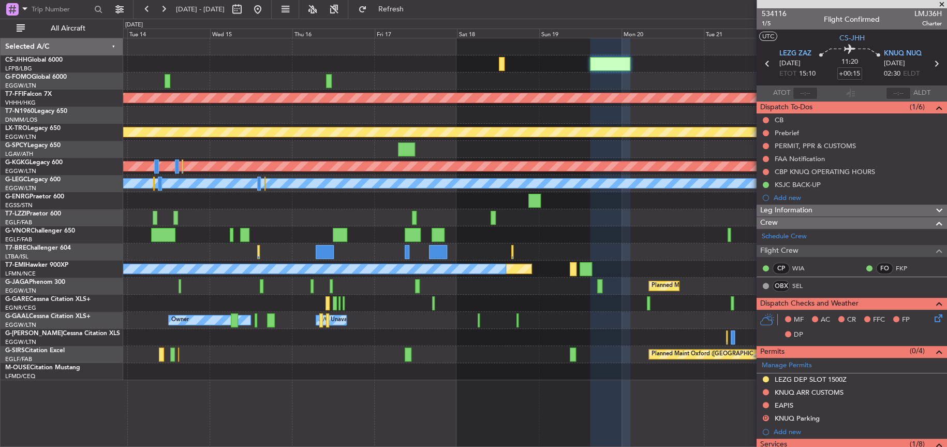
click at [533, 56] on div "Planned Maint [GEOGRAPHIC_DATA] ([GEOGRAPHIC_DATA])" at bounding box center [534, 63] width 823 height 17
